Goal: Transaction & Acquisition: Purchase product/service

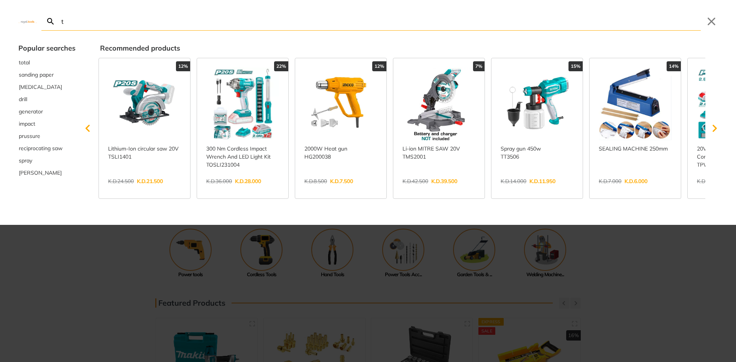
type input "t"
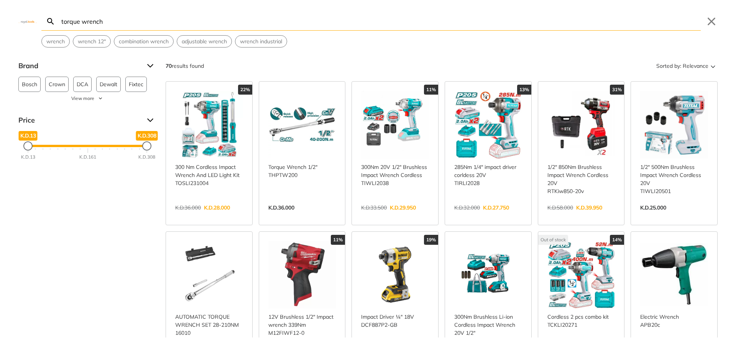
type input "torque wrench"
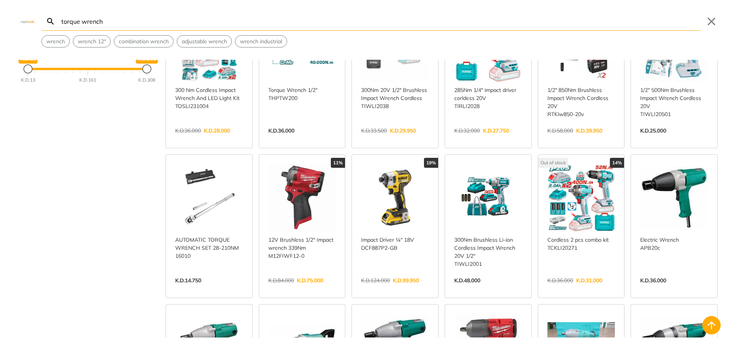
scroll to position [77, 0]
click at [234, 289] on link "View more →" at bounding box center [209, 289] width 68 height 0
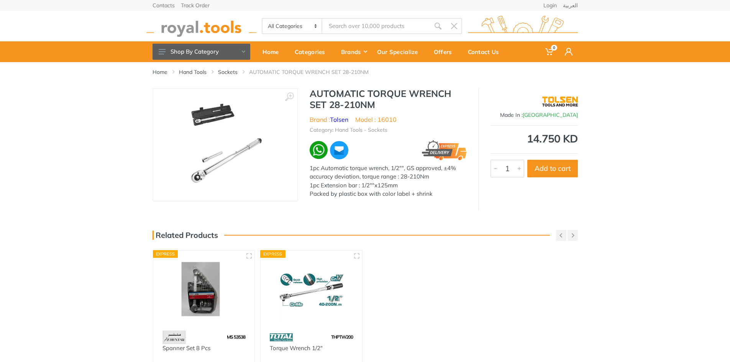
click at [307, 291] on img at bounding box center [311, 290] width 88 height 66
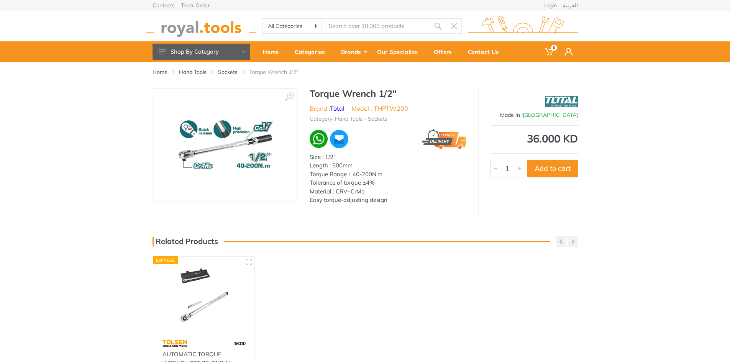
click at [219, 159] on img at bounding box center [225, 145] width 97 height 97
